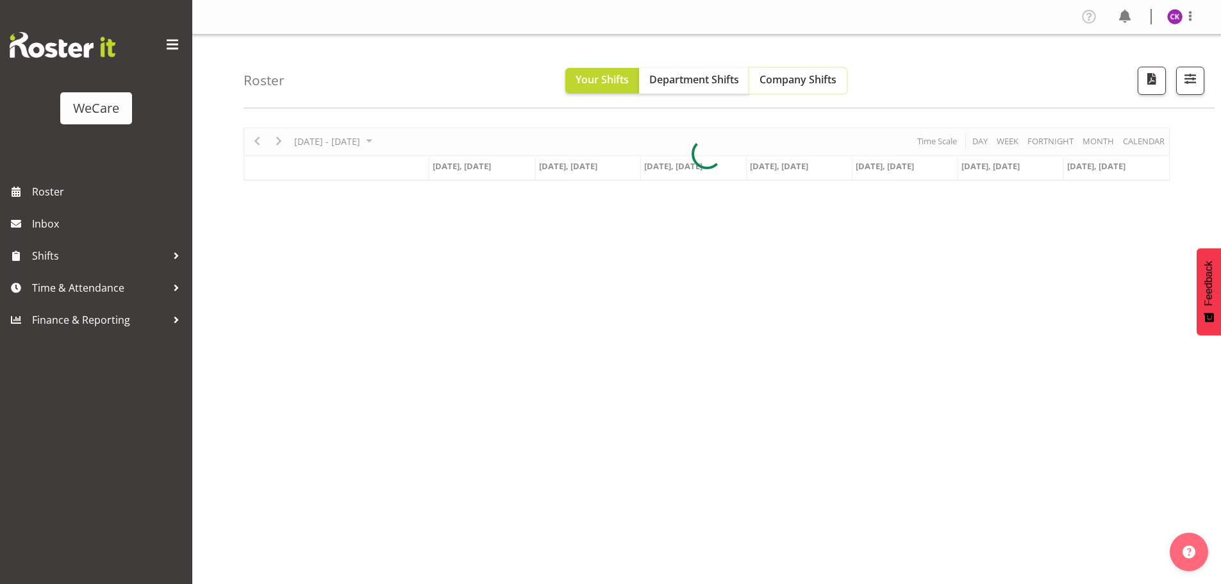
drag, startPoint x: 803, startPoint y: 89, endPoint x: 603, endPoint y: 126, distance: 203.4
click at [803, 89] on button "Company Shifts" at bounding box center [797, 81] width 97 height 26
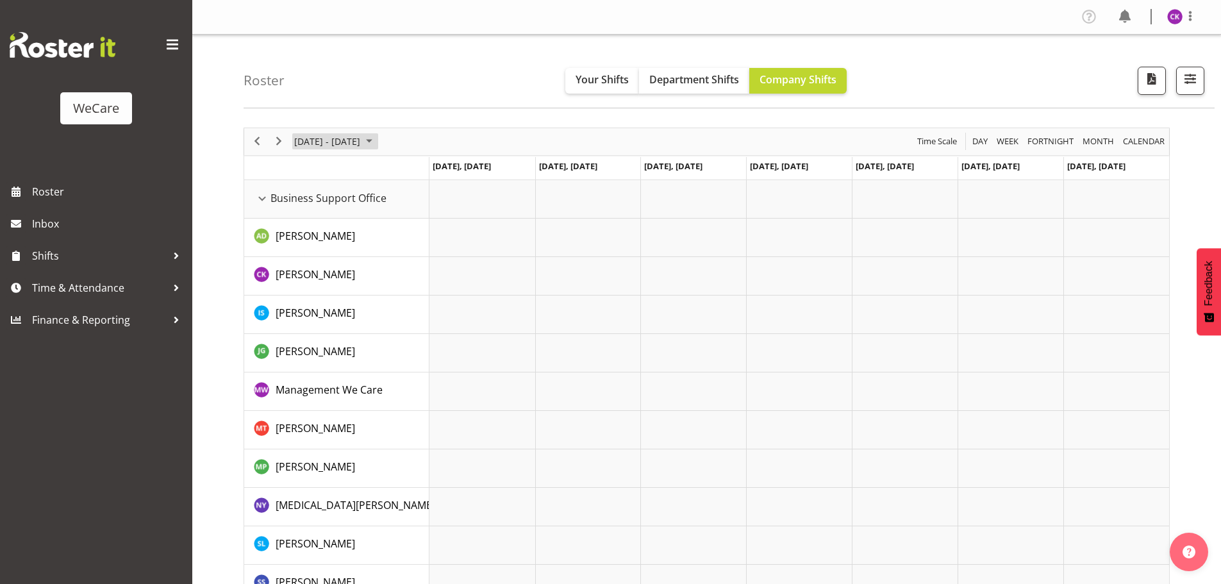
click at [351, 141] on span "[DATE] - [DATE]" at bounding box center [327, 141] width 69 height 16
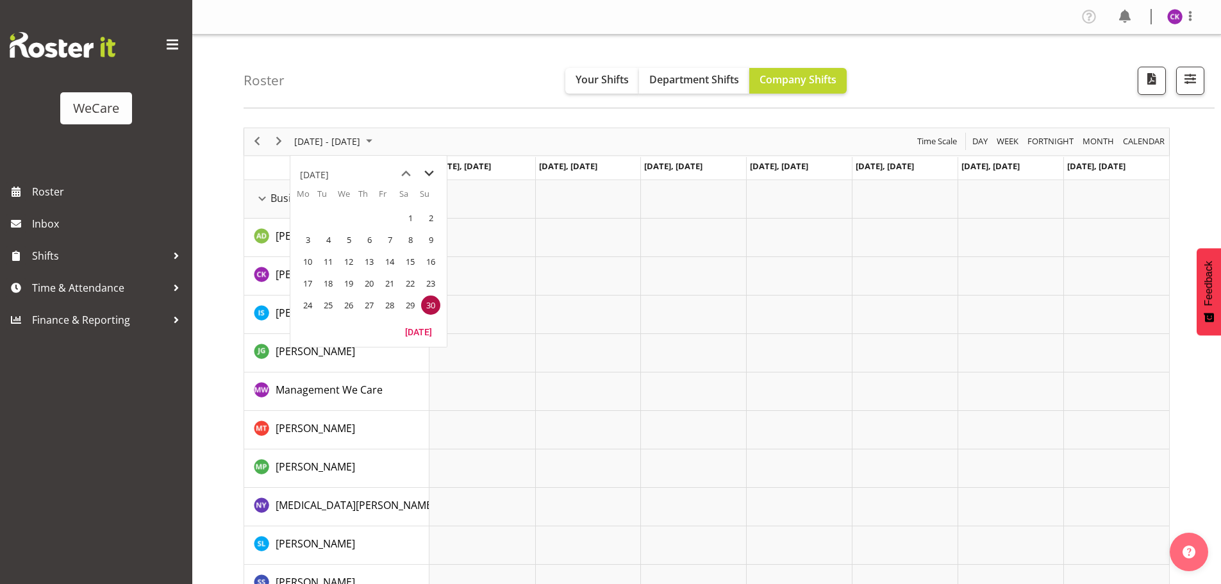
click at [431, 176] on span "next month" at bounding box center [429, 173] width 22 height 23
click at [430, 176] on span "next month" at bounding box center [429, 173] width 22 height 23
click at [429, 176] on span "next month" at bounding box center [429, 173] width 22 height 23
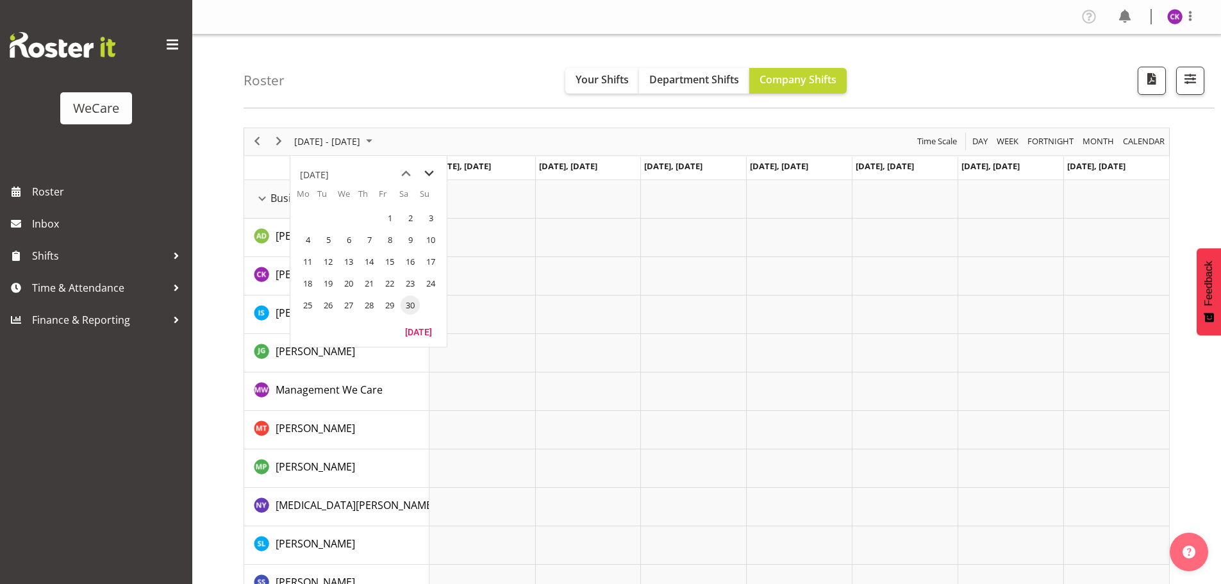
click at [429, 176] on span "next month" at bounding box center [429, 173] width 22 height 23
click at [425, 178] on span "next month" at bounding box center [429, 173] width 22 height 23
click at [426, 178] on span "next month" at bounding box center [429, 173] width 22 height 23
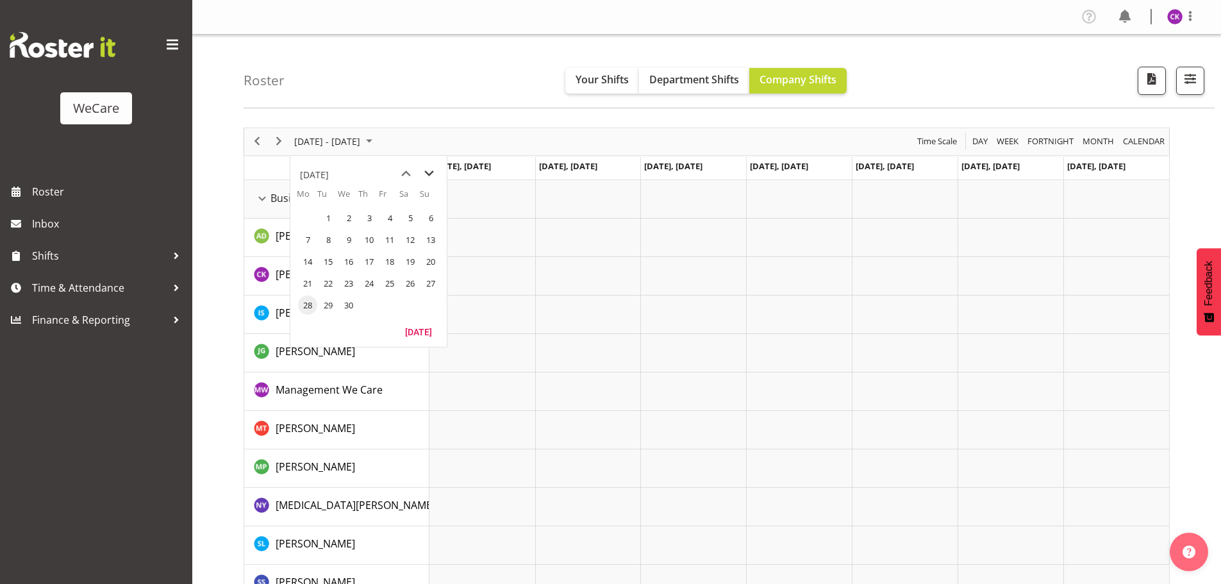
click at [426, 178] on span "next month" at bounding box center [429, 173] width 22 height 23
click at [302, 262] on span "11" at bounding box center [307, 261] width 19 height 19
